Goal: Find specific page/section: Find specific page/section

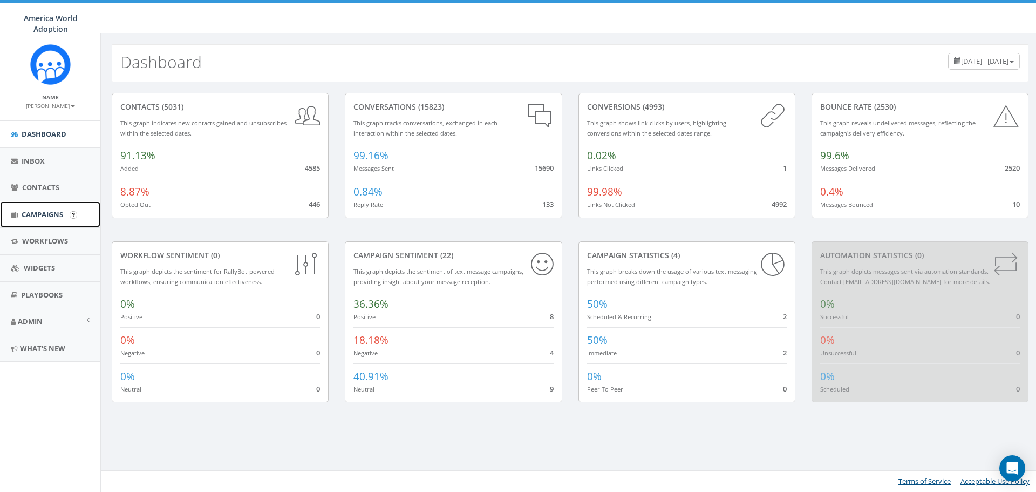
click at [60, 209] on span "Campaigns" at bounding box center [43, 214] width 42 height 10
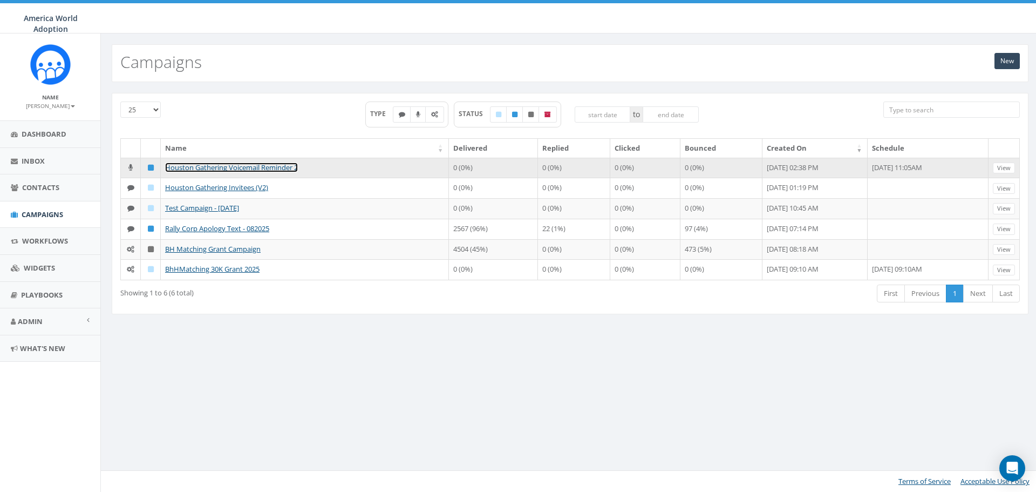
click at [193, 168] on link "Houston Gathering Voicemail Reminder 2" at bounding box center [231, 167] width 133 height 10
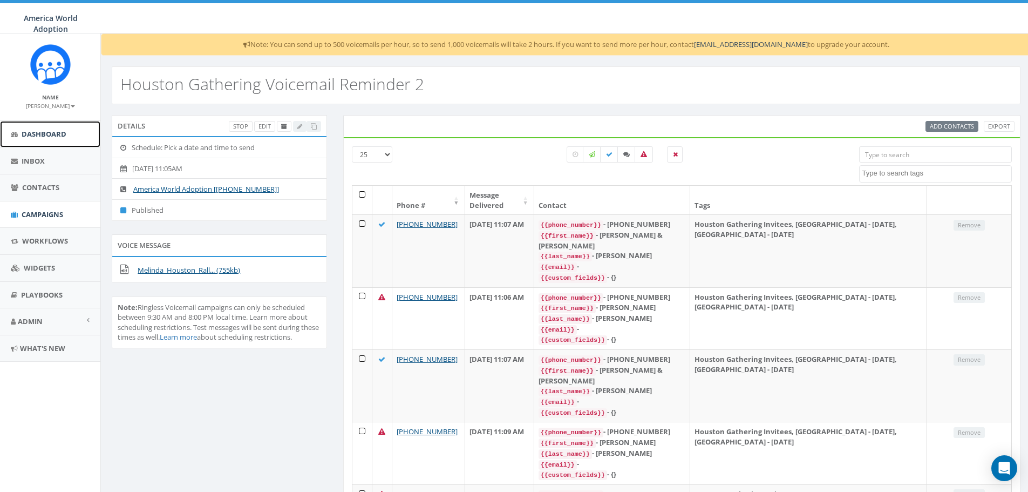
click at [54, 132] on span "Dashboard" at bounding box center [44, 134] width 45 height 10
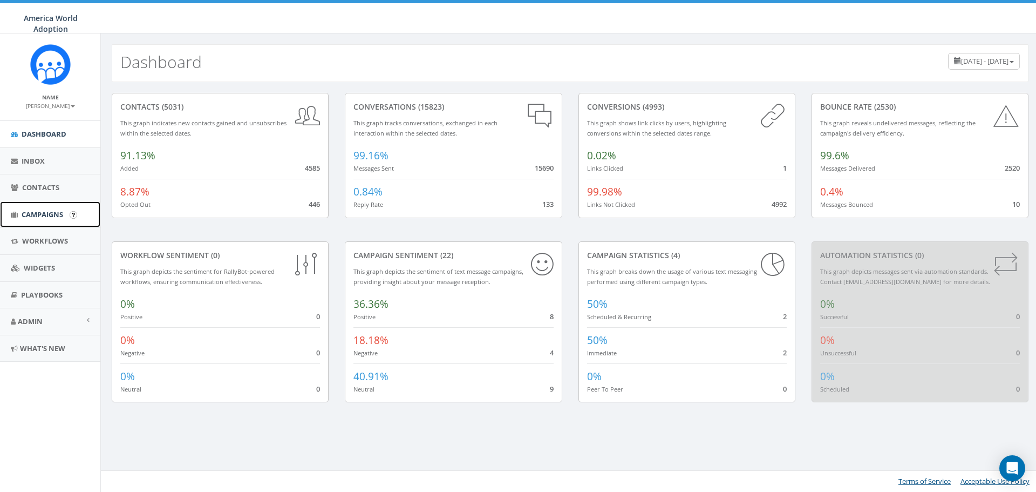
click at [45, 211] on span "Campaigns" at bounding box center [43, 214] width 42 height 10
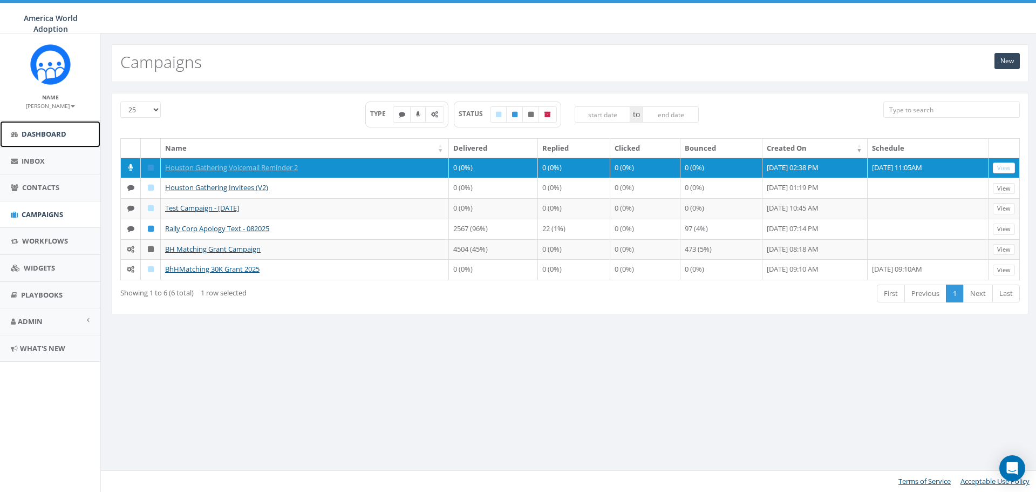
click at [45, 133] on span "Dashboard" at bounding box center [44, 134] width 45 height 10
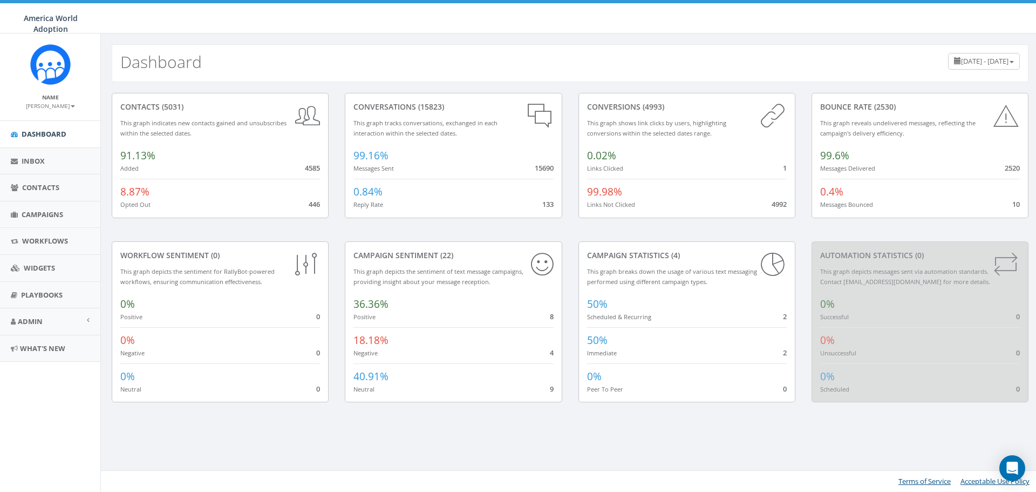
click at [961, 62] on span "[DATE] - [DATE]" at bounding box center [985, 61] width 48 height 10
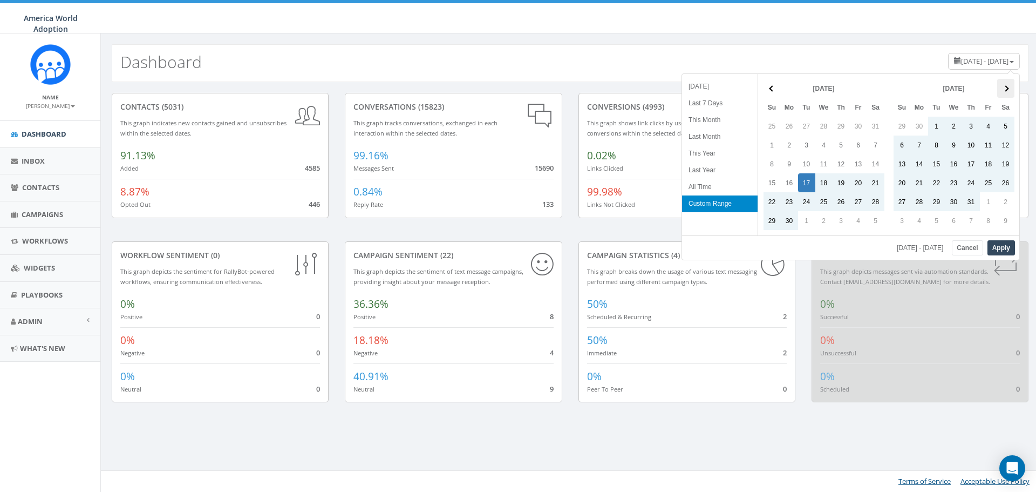
click at [1007, 87] on span at bounding box center [1006, 88] width 6 height 6
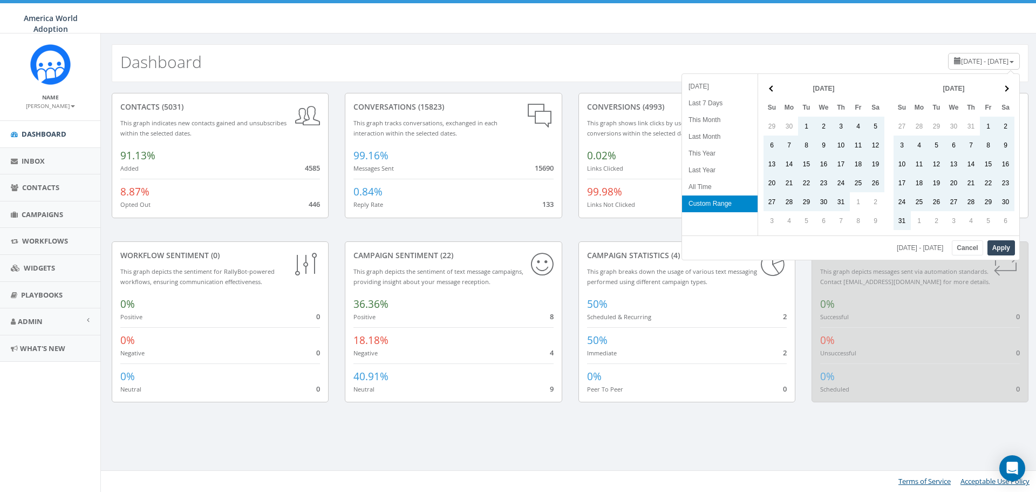
click at [1007, 87] on span at bounding box center [1006, 88] width 6 height 6
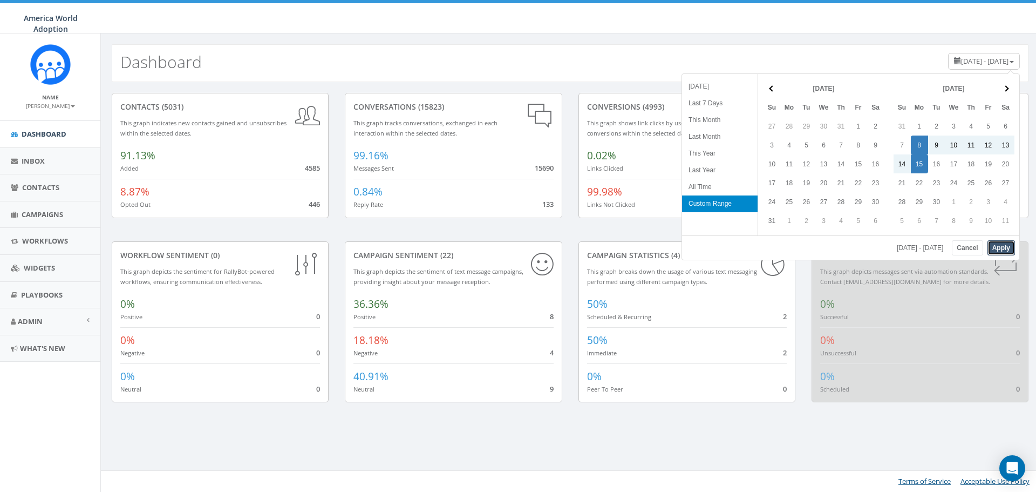
click at [999, 247] on button "Apply" at bounding box center [1002, 247] width 28 height 15
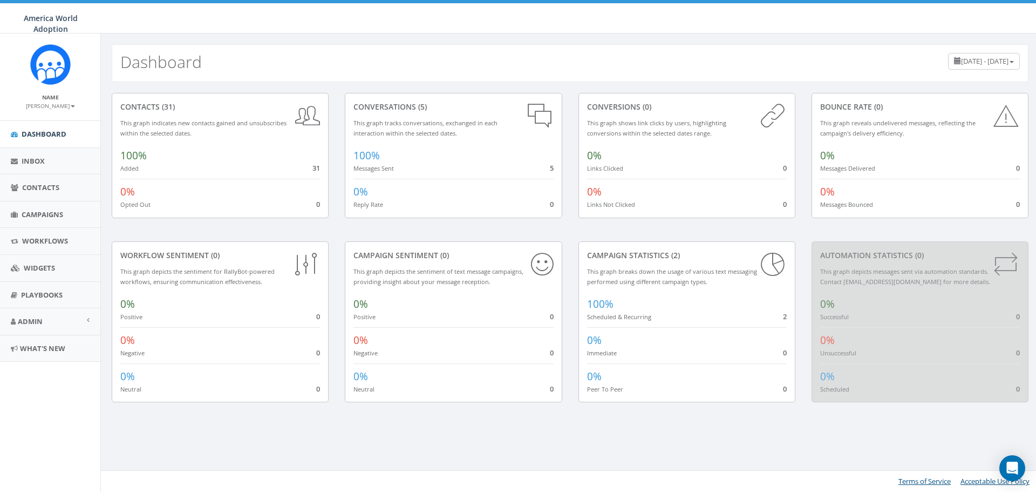
click at [782, 69] on div "Dashboard [DATE] - [DATE]" at bounding box center [570, 63] width 917 height 38
click at [57, 215] on span "Campaigns" at bounding box center [43, 214] width 42 height 10
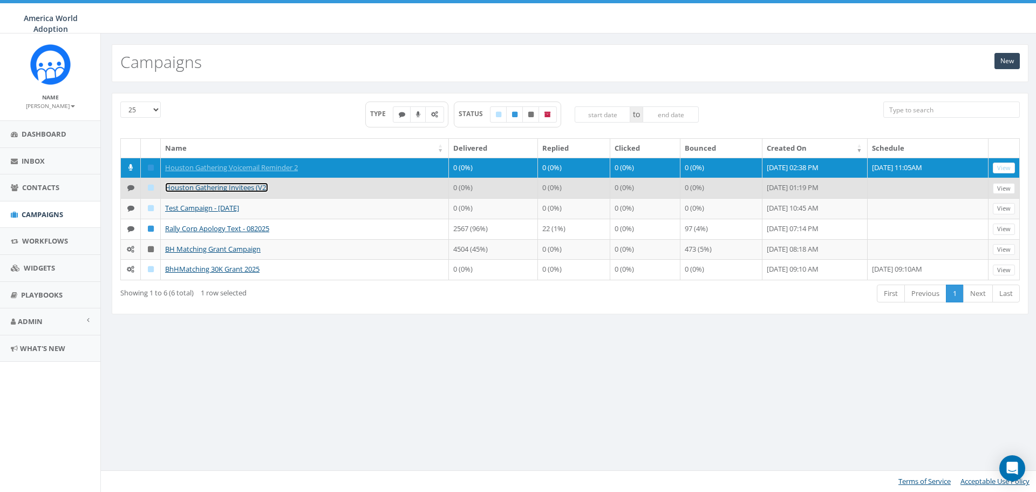
click at [198, 192] on link "Houston Gathering Invitees (V2)" at bounding box center [216, 187] width 103 height 10
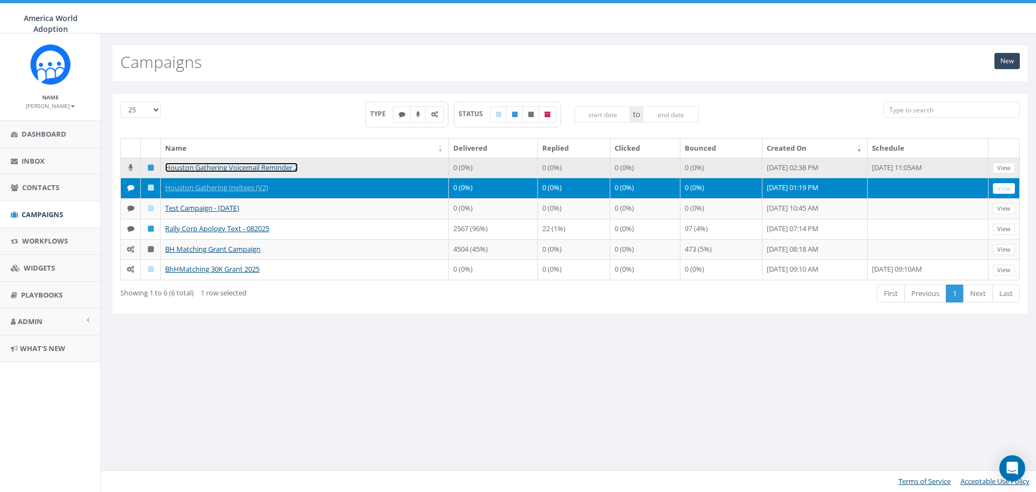
click at [293, 167] on link "Houston Gathering Voicemail Reminder 2" at bounding box center [231, 167] width 133 height 10
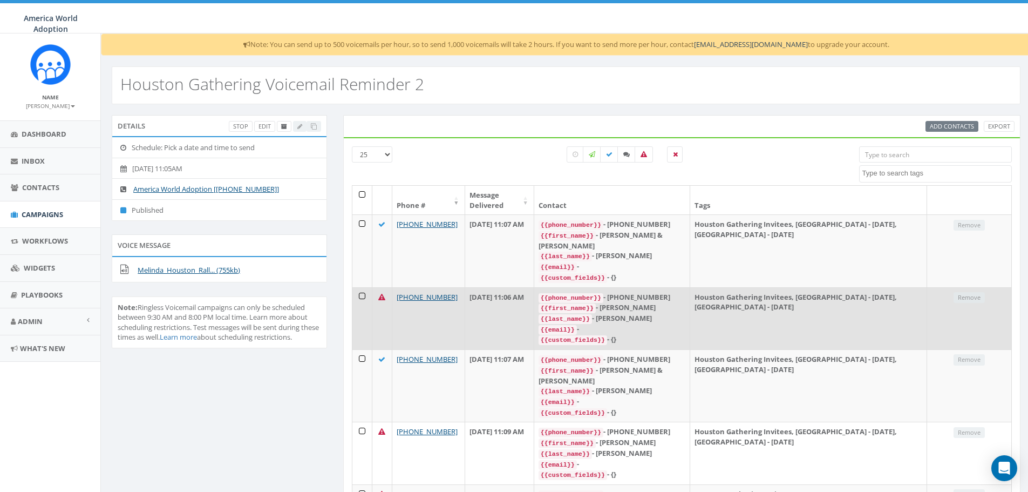
click at [380, 294] on icon at bounding box center [381, 297] width 7 height 7
